Goal: Check status

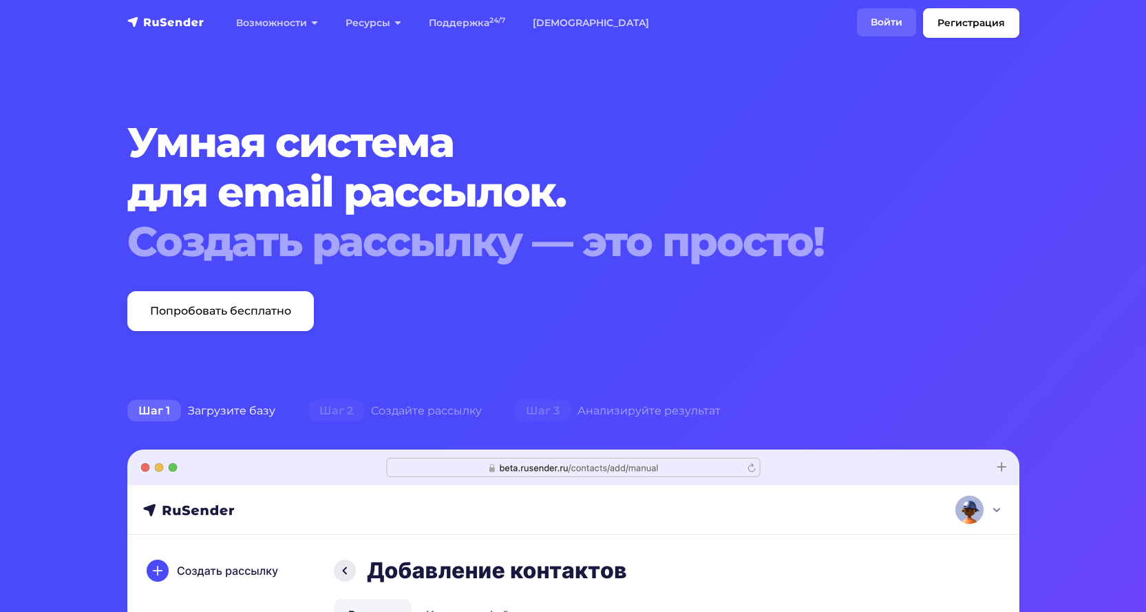
click at [882, 15] on link "Войти" at bounding box center [886, 22] width 59 height 28
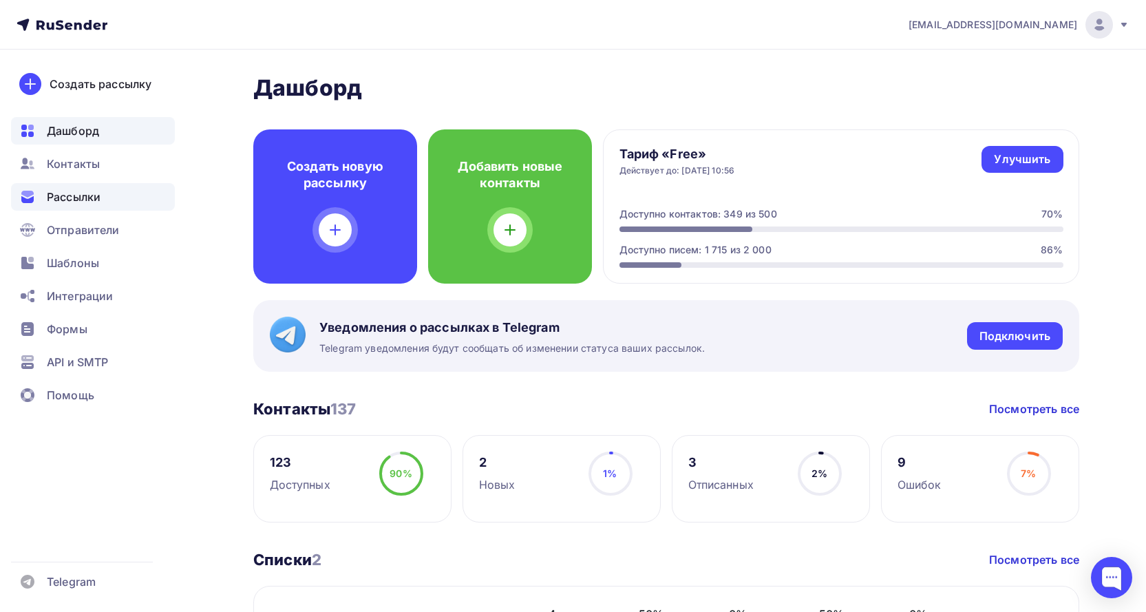
click at [78, 194] on span "Рассылки" at bounding box center [74, 197] width 54 height 17
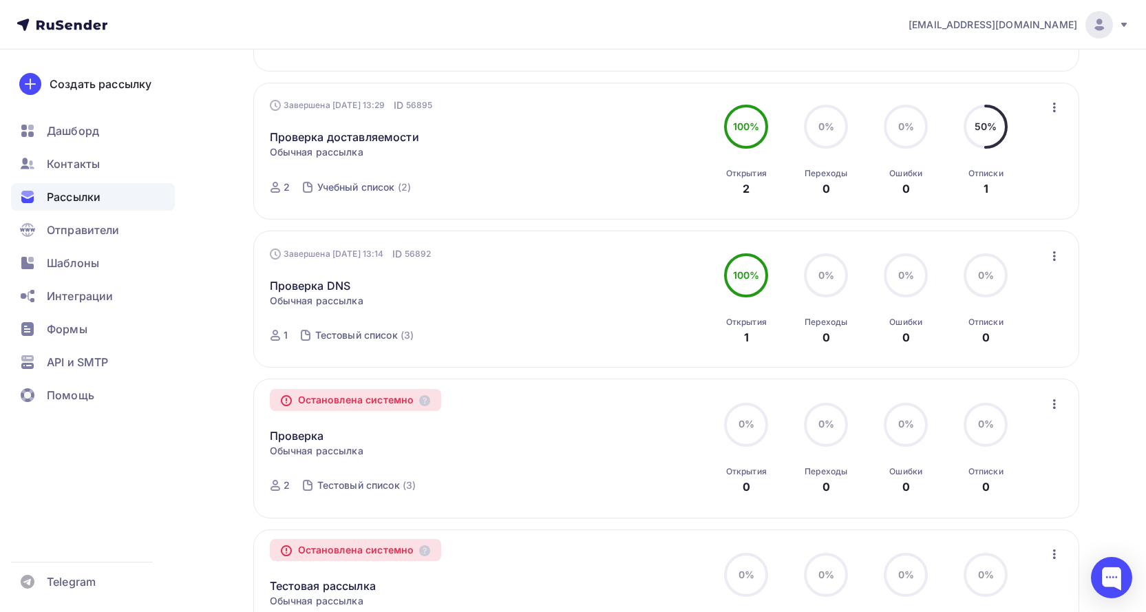
scroll to position [1101, 0]
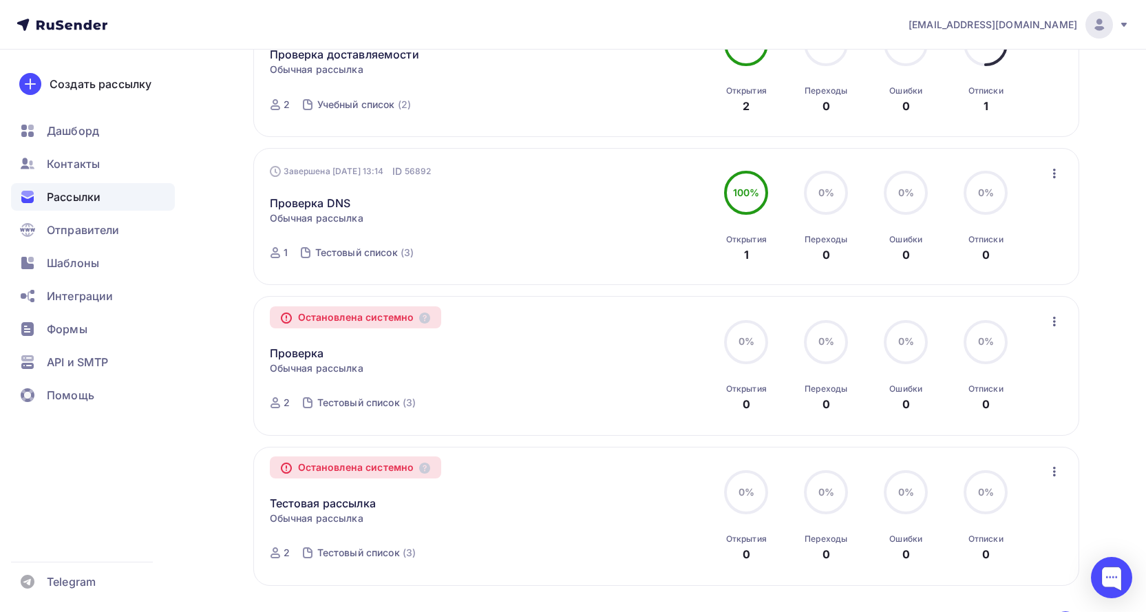
click at [1051, 323] on icon "button" at bounding box center [1054, 321] width 17 height 17
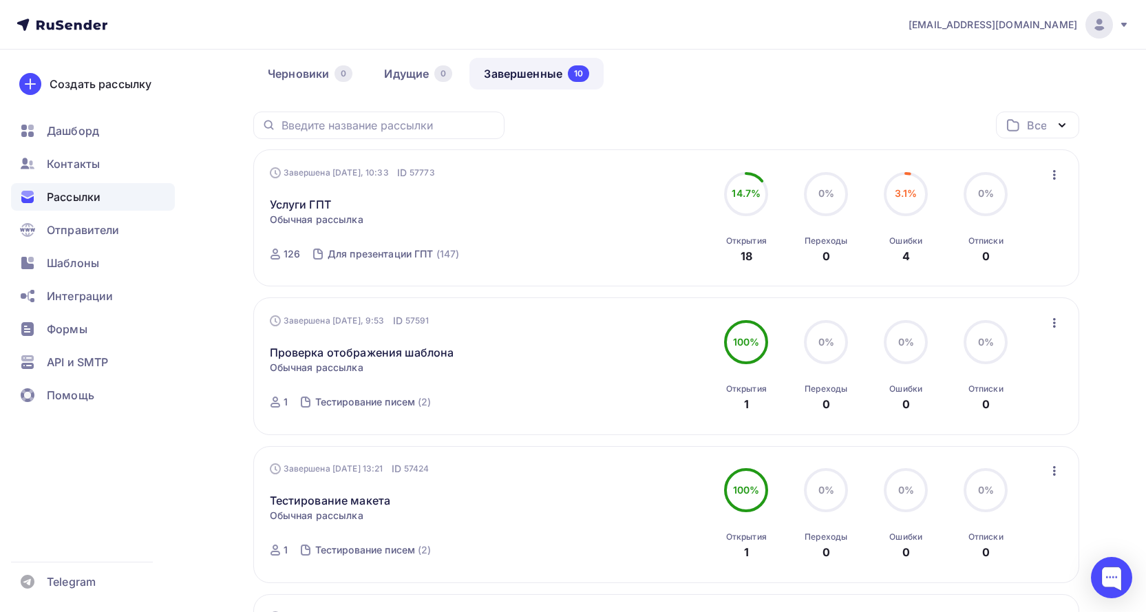
scroll to position [0, 0]
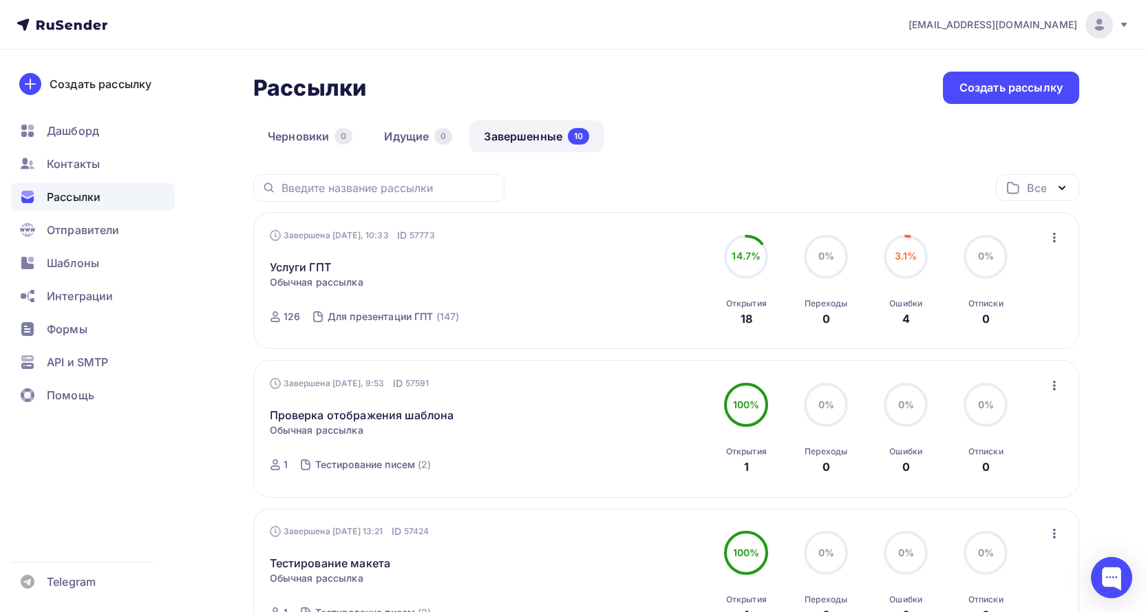
click at [1054, 234] on icon "button" at bounding box center [1054, 238] width 3 height 10
click at [1002, 271] on div "Статистика" at bounding box center [991, 273] width 141 height 17
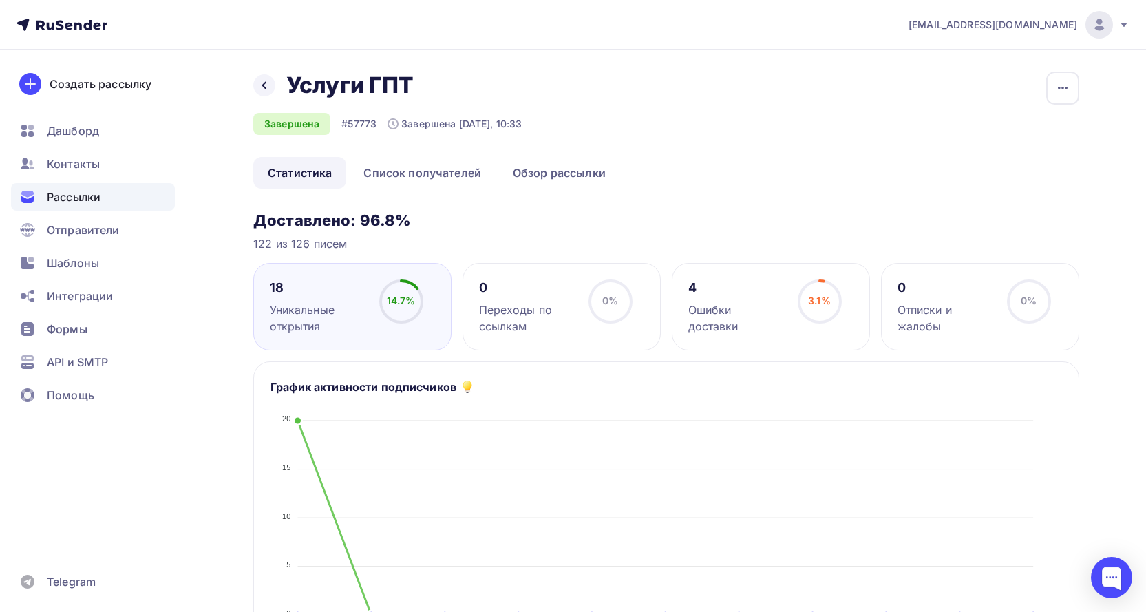
click at [491, 303] on div "Переходы по ссылкам" at bounding box center [527, 317] width 97 height 33
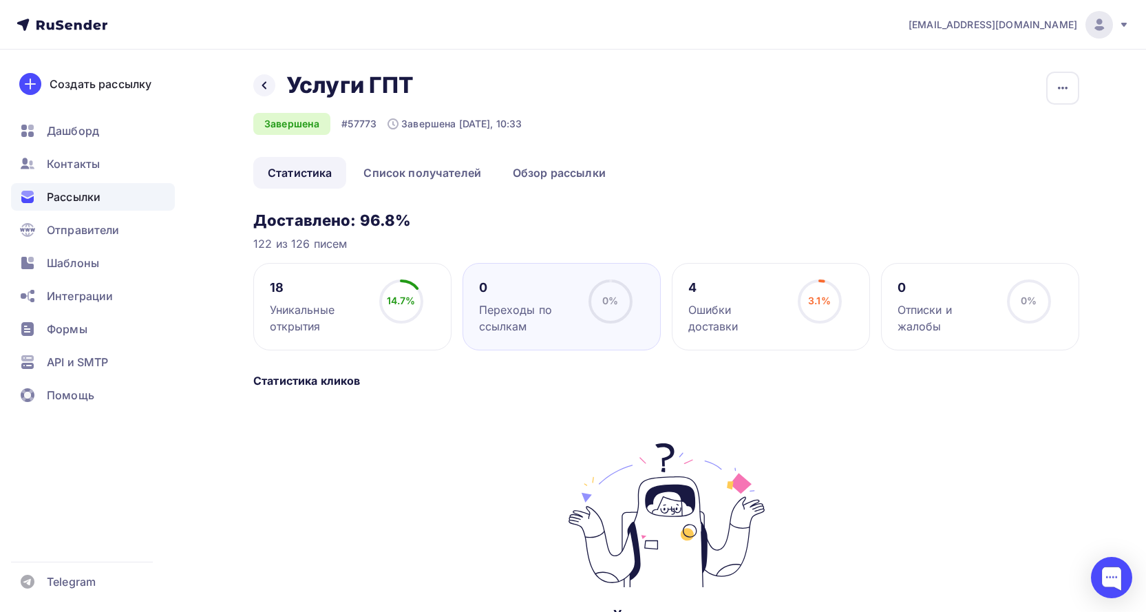
click at [754, 300] on div "4 Ошибки доставки" at bounding box center [736, 306] width 97 height 55
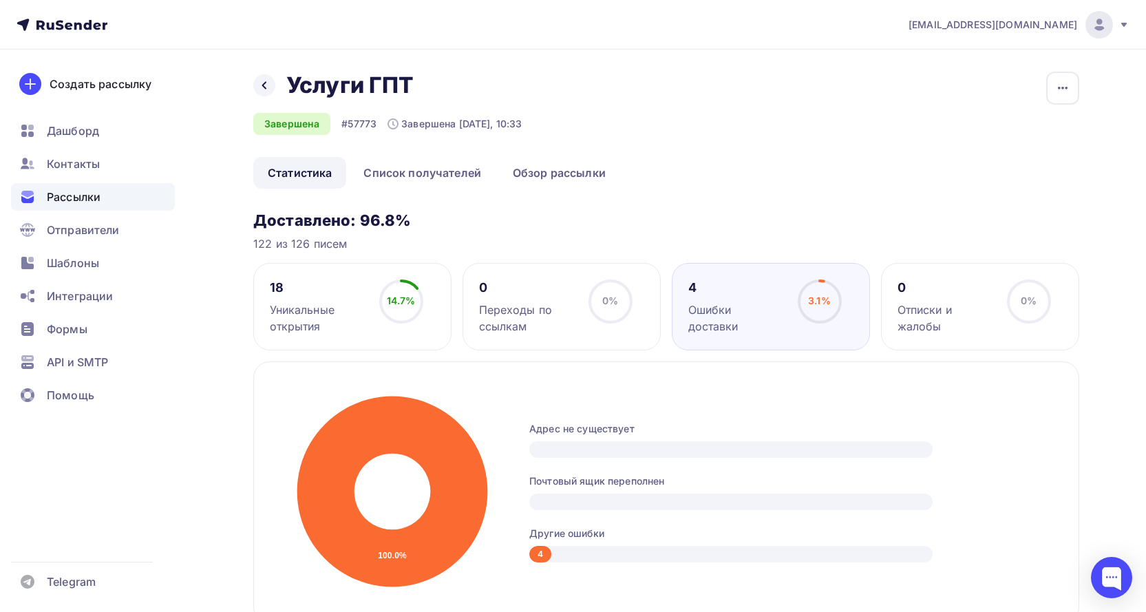
click at [921, 302] on div "Отписки и жалобы" at bounding box center [945, 317] width 97 height 33
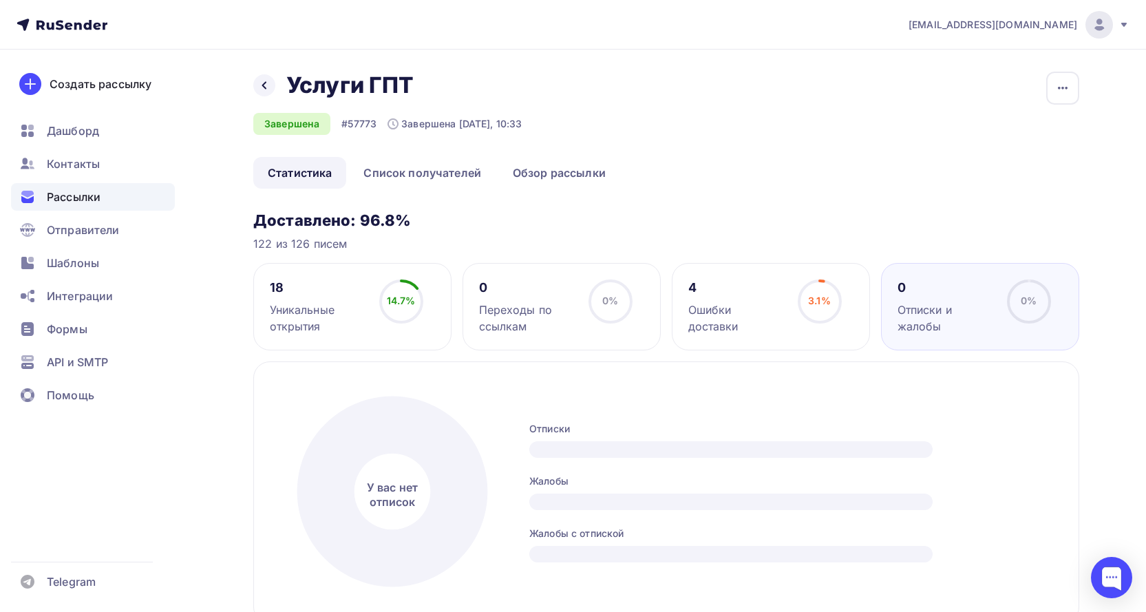
click at [431, 173] on link "Список получателей" at bounding box center [422, 173] width 147 height 32
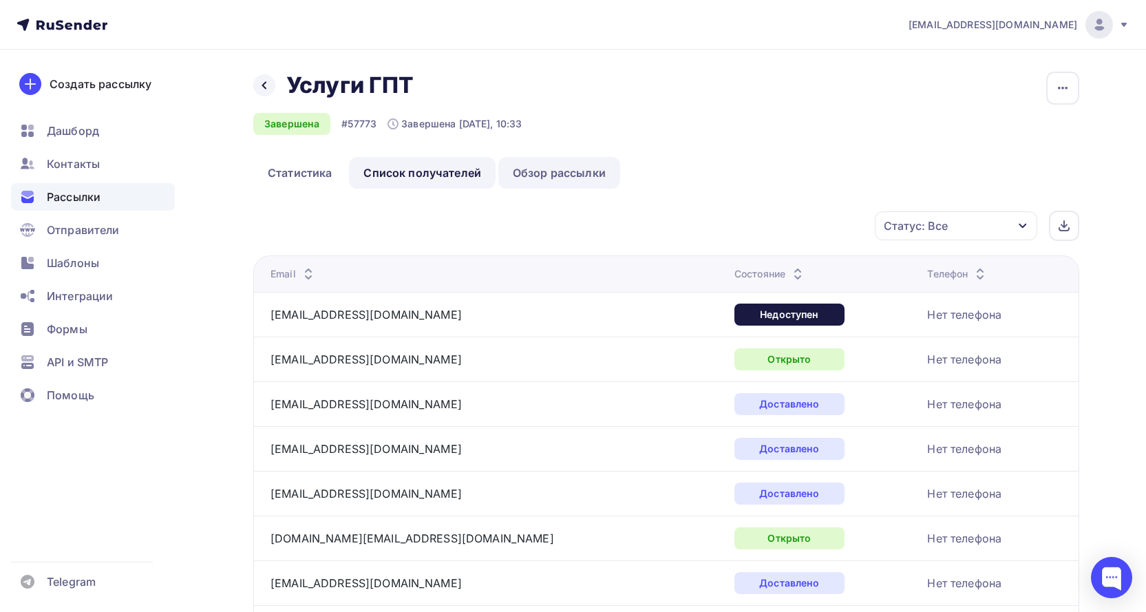
click at [568, 171] on link "Обзор рассылки" at bounding box center [559, 173] width 122 height 32
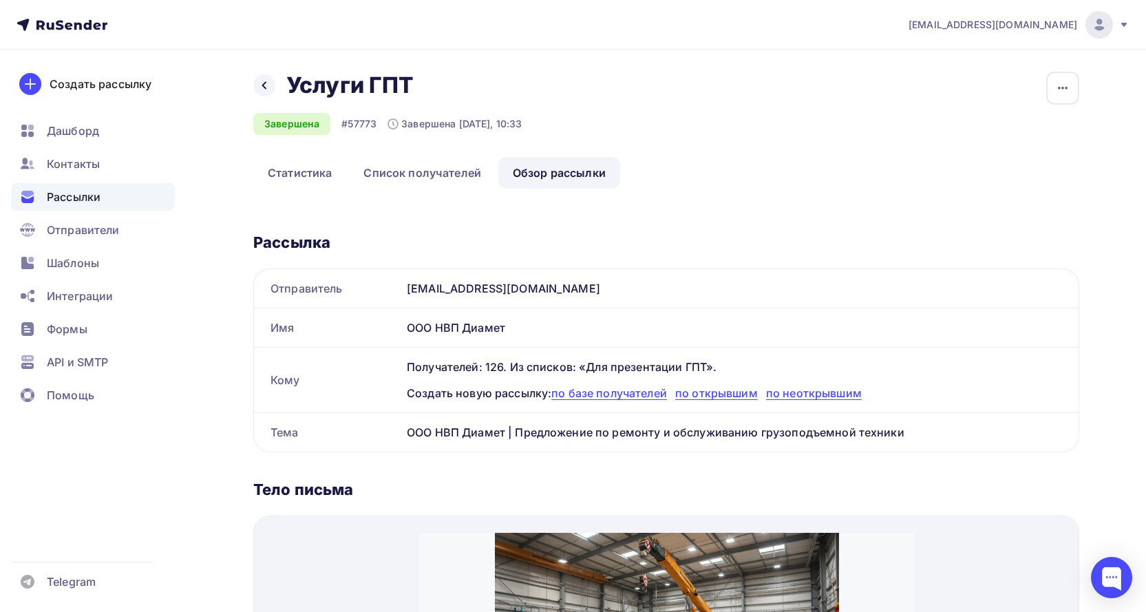
click at [109, 470] on div "Создать рассылку Дашборд Контакты Рассылки Отправители Шаблоны Интеграции Формы…" at bounding box center [93, 331] width 186 height 562
